Goal: Find specific page/section: Find specific page/section

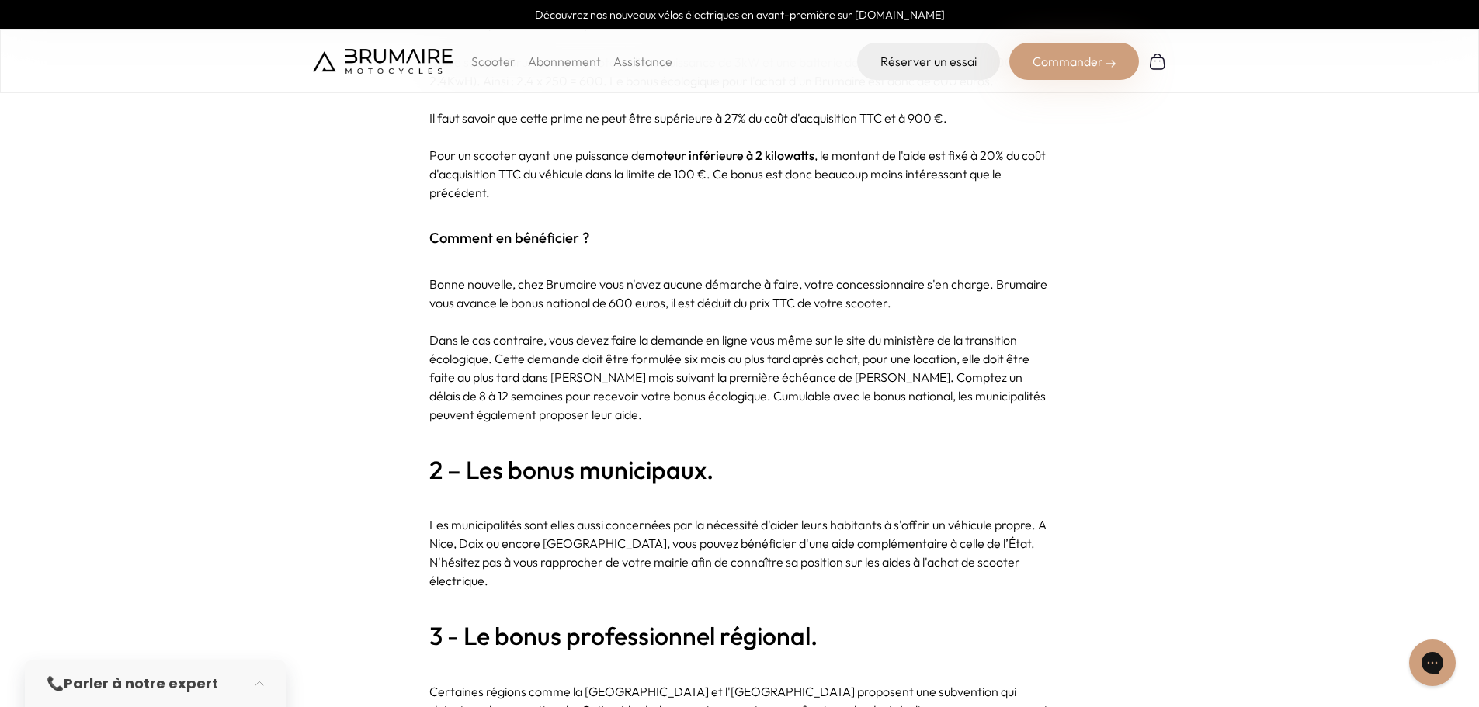
scroll to position [1242, 0]
drag, startPoint x: 570, startPoint y: 276, endPoint x: 708, endPoint y: 278, distance: 138.2
click at [708, 278] on p "Bonne nouvelle, chez Brumaire vous n'avez aucune démarche à faire, votre conces…" at bounding box center [739, 291] width 621 height 37
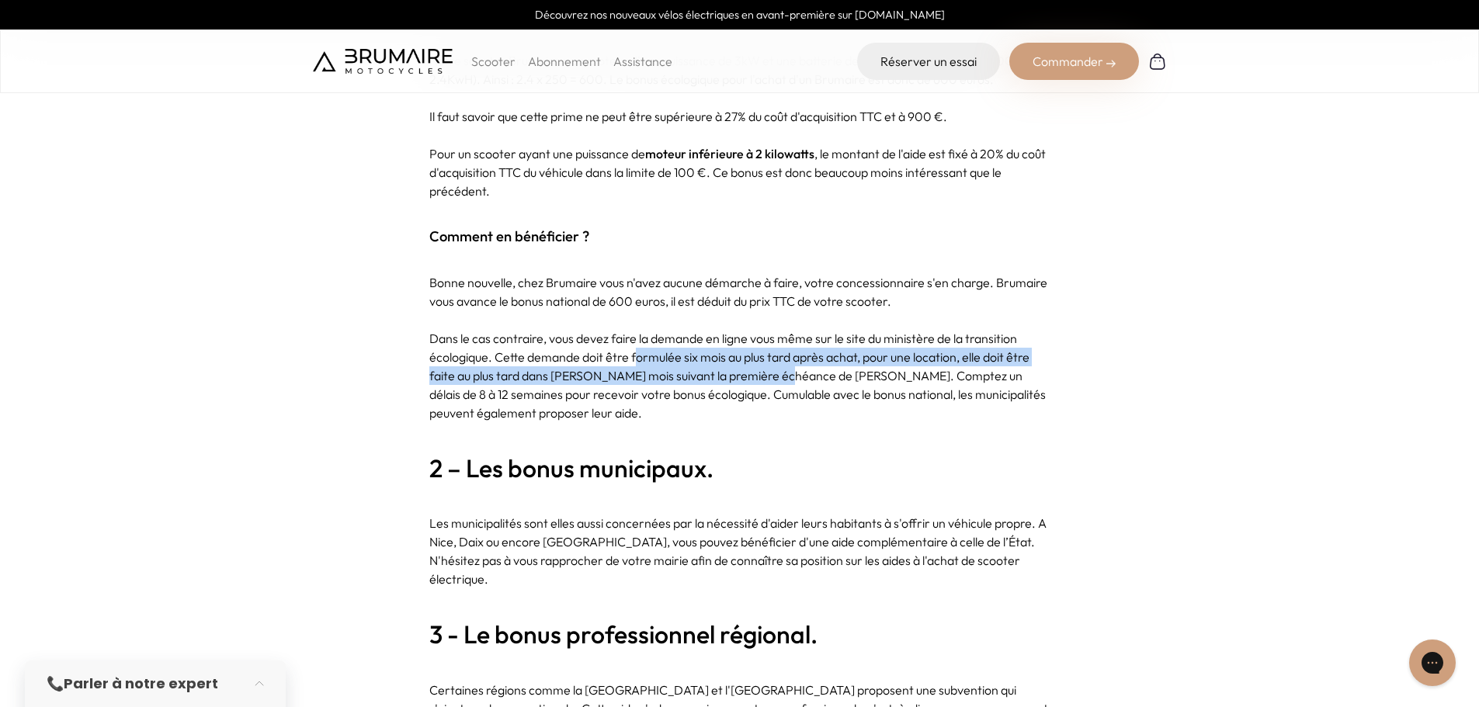
drag, startPoint x: 637, startPoint y: 339, endPoint x: 775, endPoint y: 363, distance: 139.4
click at [775, 363] on p "Dans le cas contraire, vous devez faire la demande en ligne vous même sur le si…" at bounding box center [739, 375] width 621 height 93
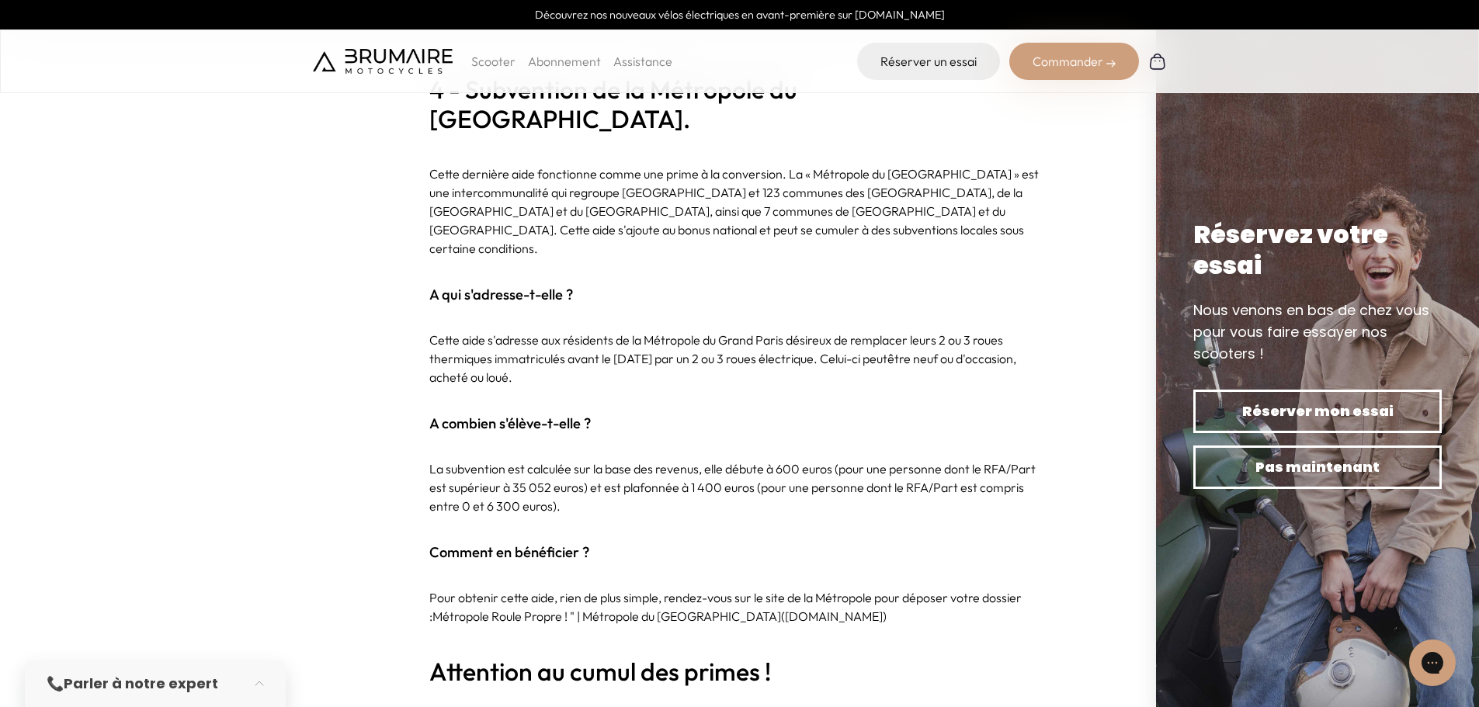
scroll to position [2656, 0]
click at [501, 58] on p "Scooter" at bounding box center [493, 61] width 44 height 19
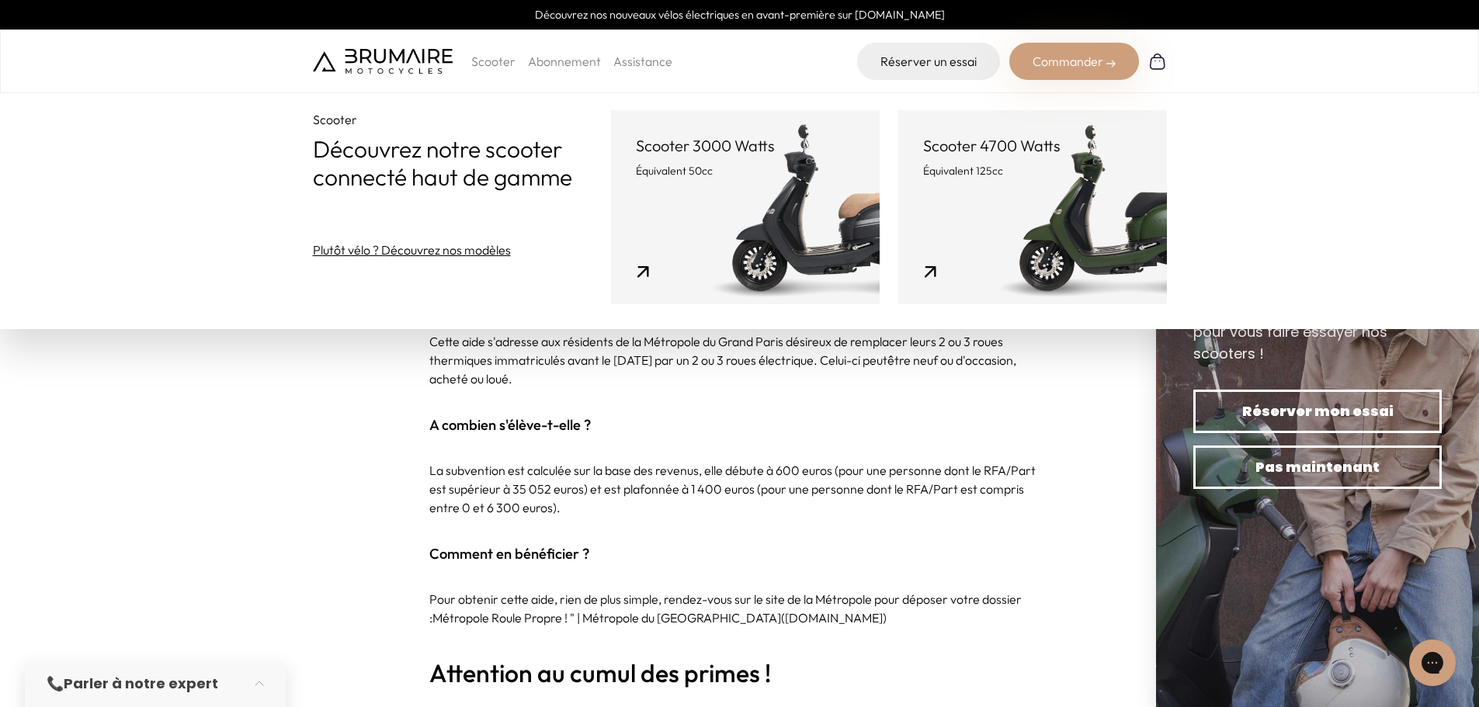
click at [785, 242] on link "Scooter 3000 Watts Équivalent 50cc" at bounding box center [745, 207] width 269 height 194
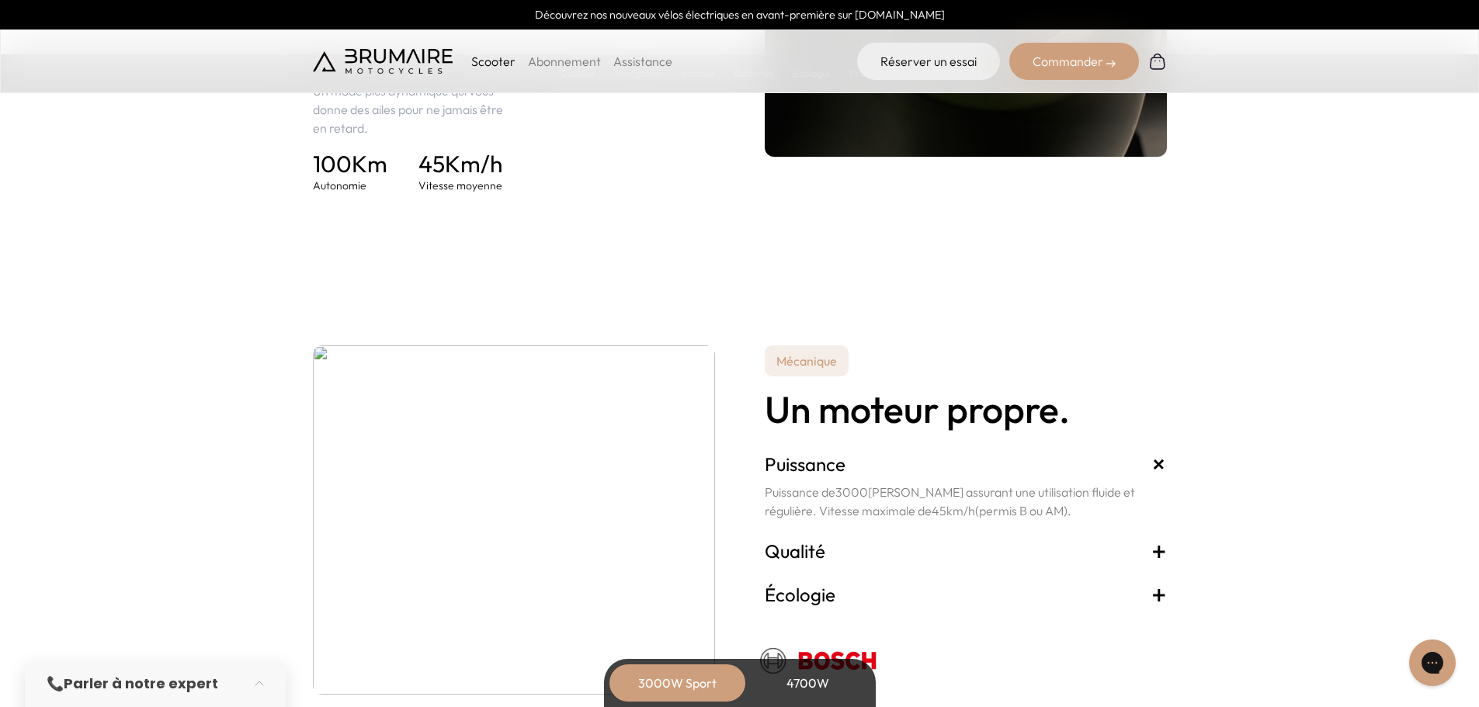
scroll to position [2873, 0]
